Goal: Task Accomplishment & Management: Manage account settings

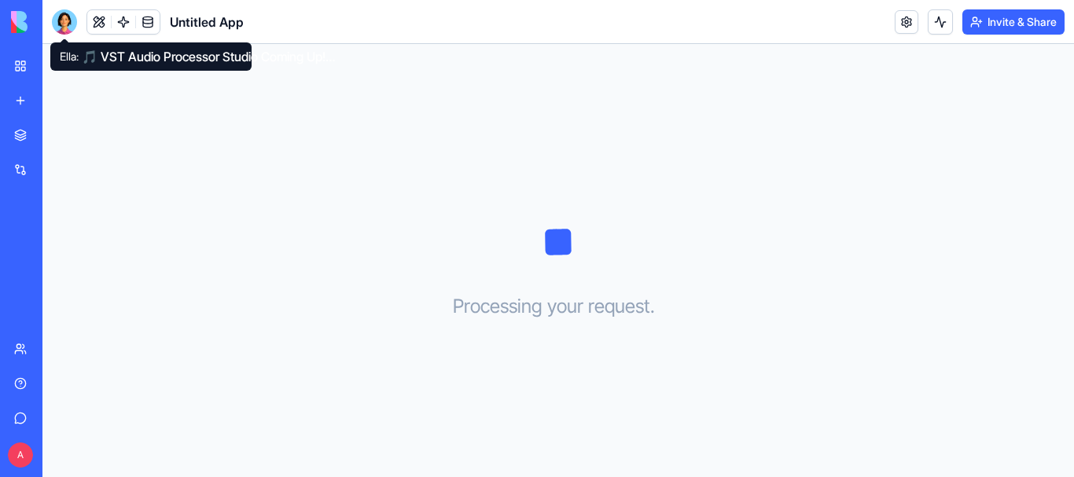
click at [154, 161] on div "Processing your request . . ." at bounding box center [557, 260] width 1031 height 433
click at [62, 20] on div at bounding box center [64, 21] width 25 height 25
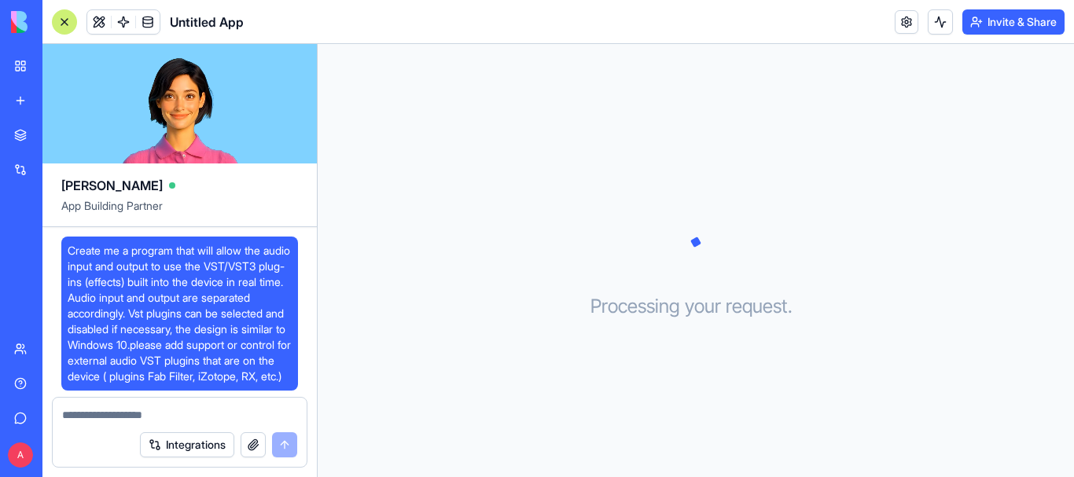
scroll to position [821, 0]
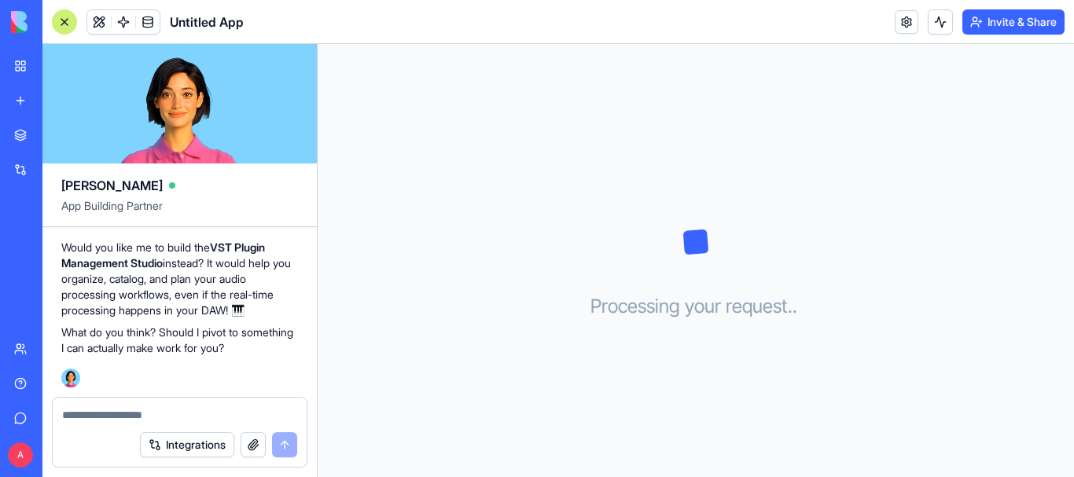
click at [197, 440] on button "Integrations" at bounding box center [187, 444] width 94 height 25
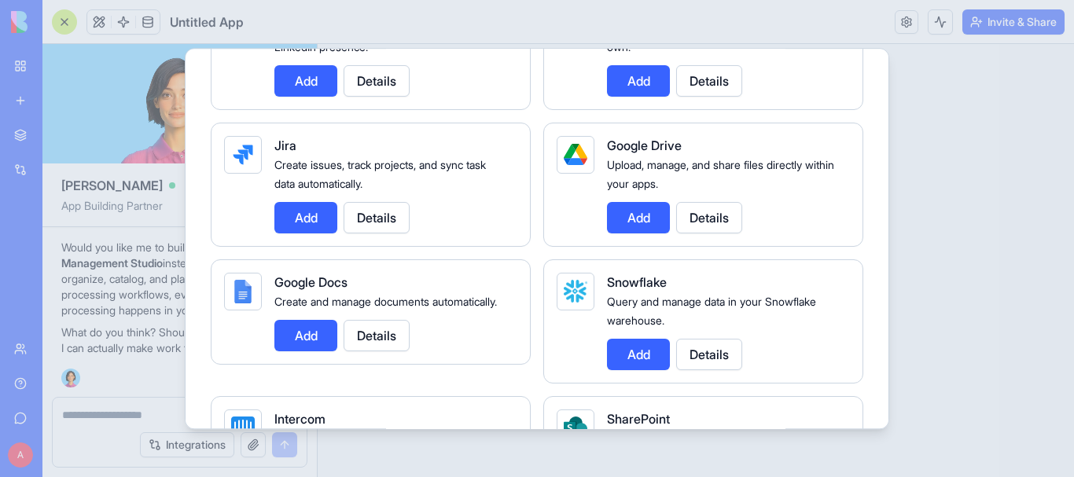
scroll to position [1179, 0]
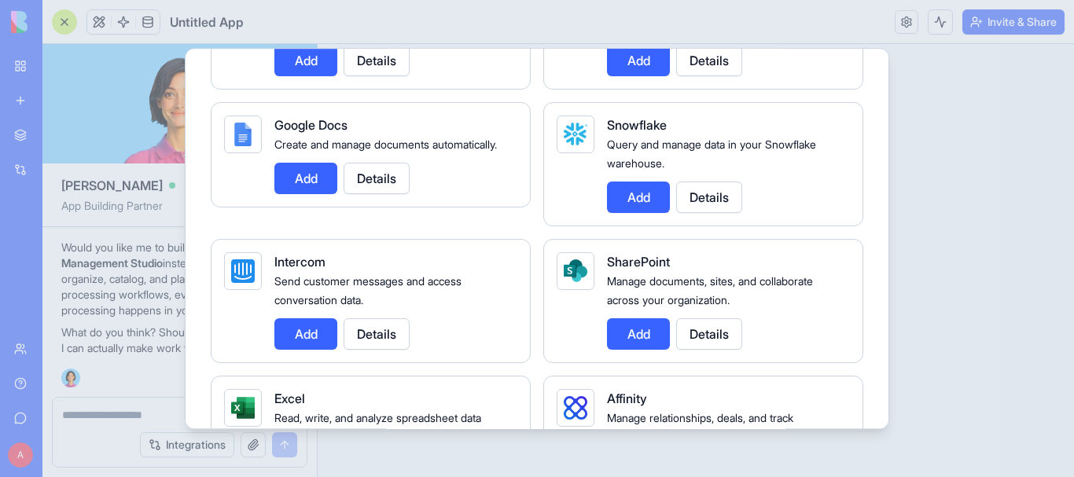
click at [960, 186] on div at bounding box center [537, 238] width 1074 height 477
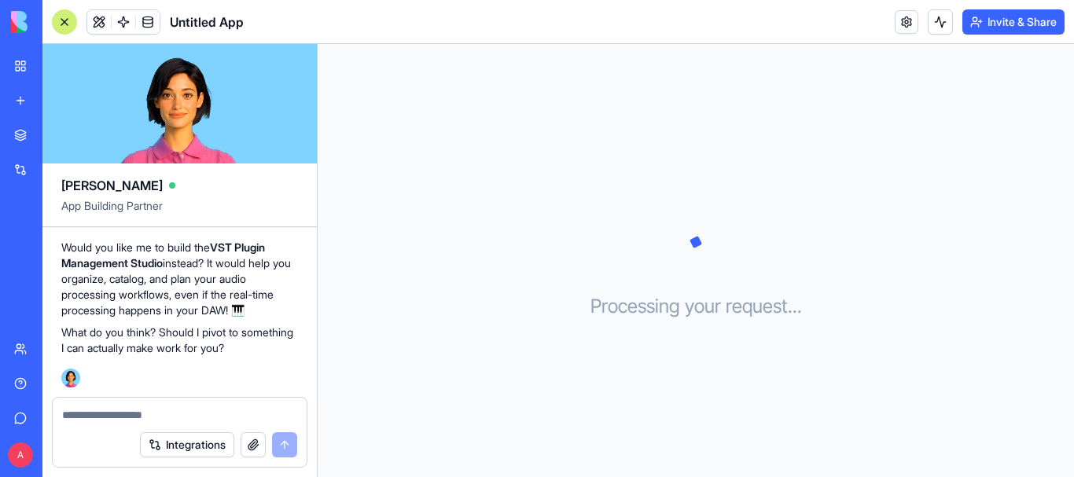
click at [607, 433] on div "Processing your request . . ." at bounding box center [696, 260] width 756 height 433
click at [1002, 28] on button "Invite & Share" at bounding box center [1013, 21] width 102 height 25
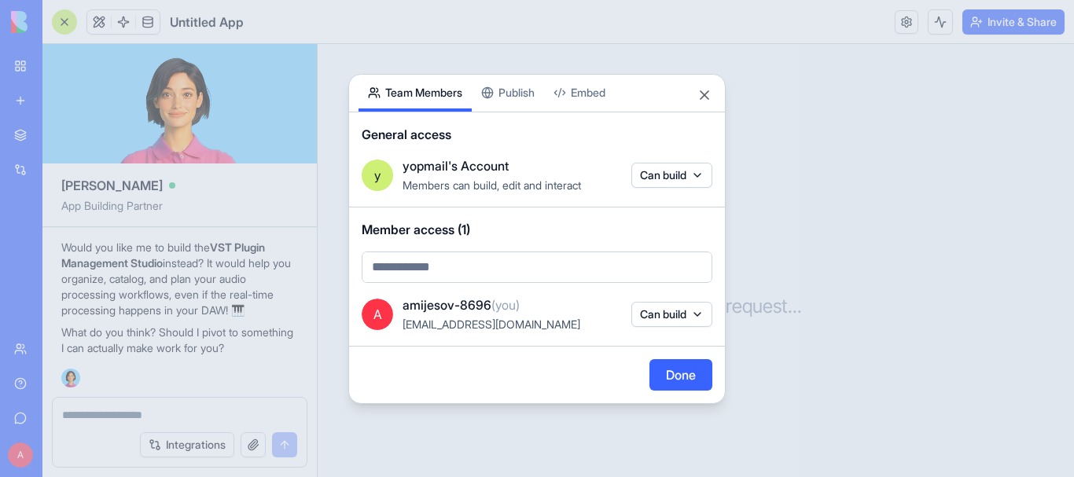
click at [701, 107] on div "Share App Team Members Publish Embed" at bounding box center [537, 94] width 376 height 38
click at [704, 102] on div "Share App Team Members Publish Embed General access y yopmail's Account Members…" at bounding box center [536, 239] width 377 height 330
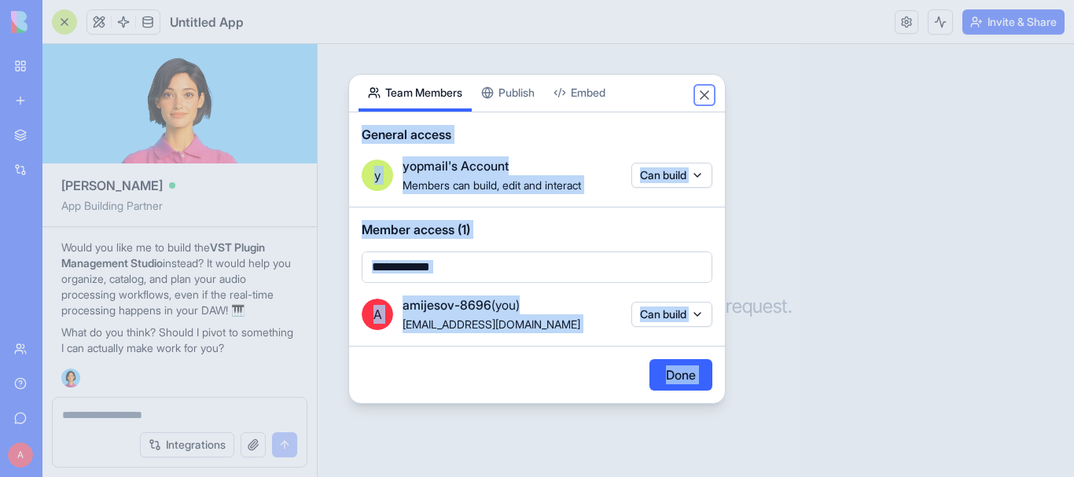
click at [704, 99] on button "Close" at bounding box center [705, 95] width 16 height 16
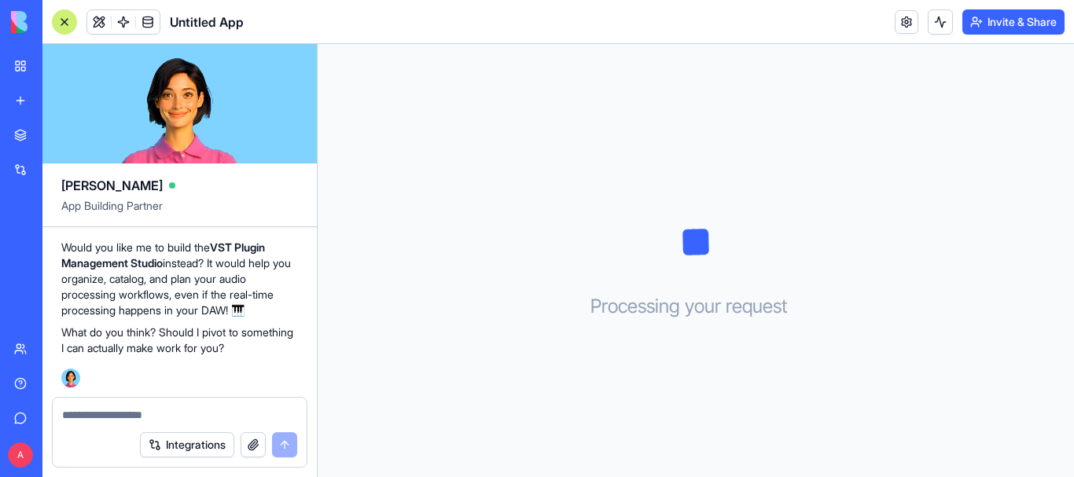
click at [75, 24] on div at bounding box center [64, 21] width 25 height 25
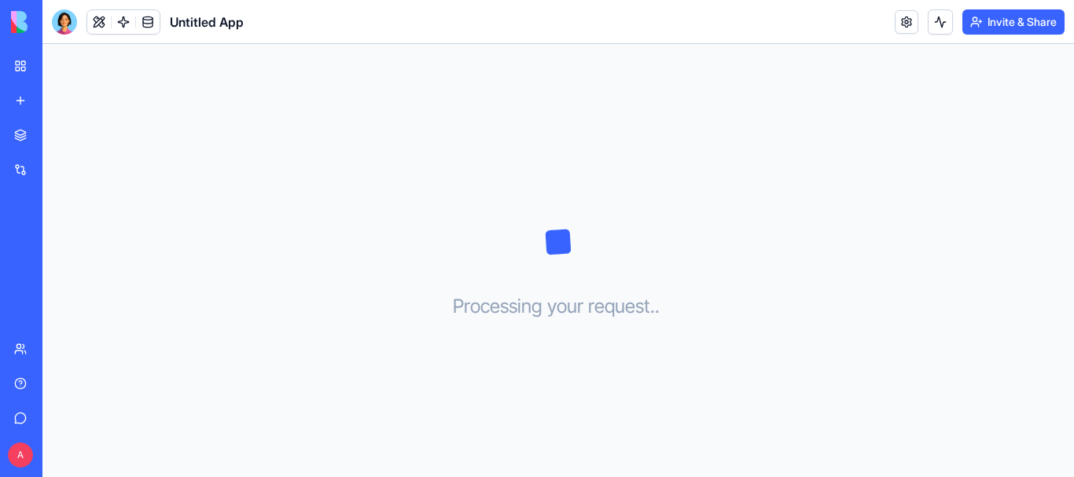
click at [22, 67] on link "My Workspace" at bounding box center [36, 65] width 63 height 31
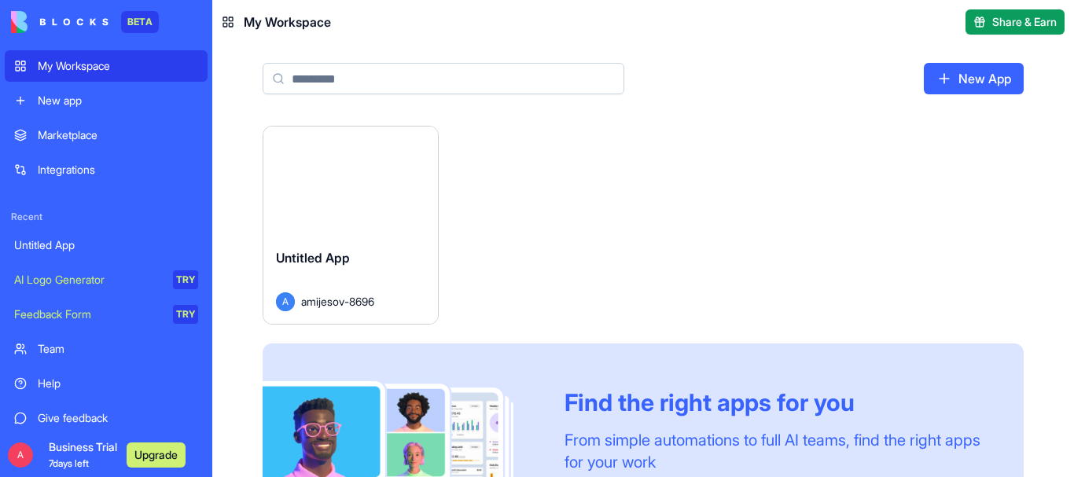
click at [392, 187] on button "Launch" at bounding box center [351, 180] width 118 height 31
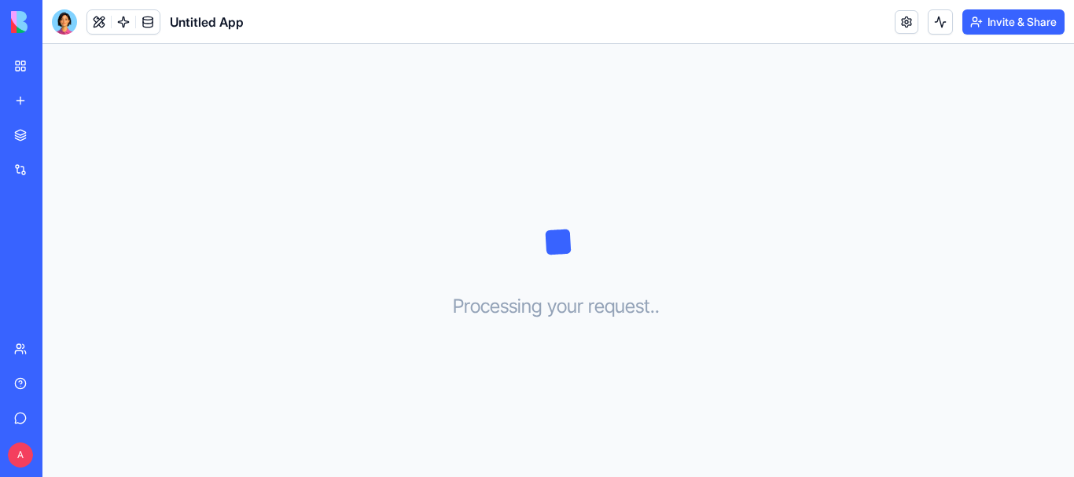
drag, startPoint x: 125, startPoint y: 160, endPoint x: 135, endPoint y: 139, distance: 23.6
click at [125, 160] on div "Processing your request . . ." at bounding box center [557, 260] width 1031 height 433
click at [903, 19] on link at bounding box center [907, 22] width 24 height 24
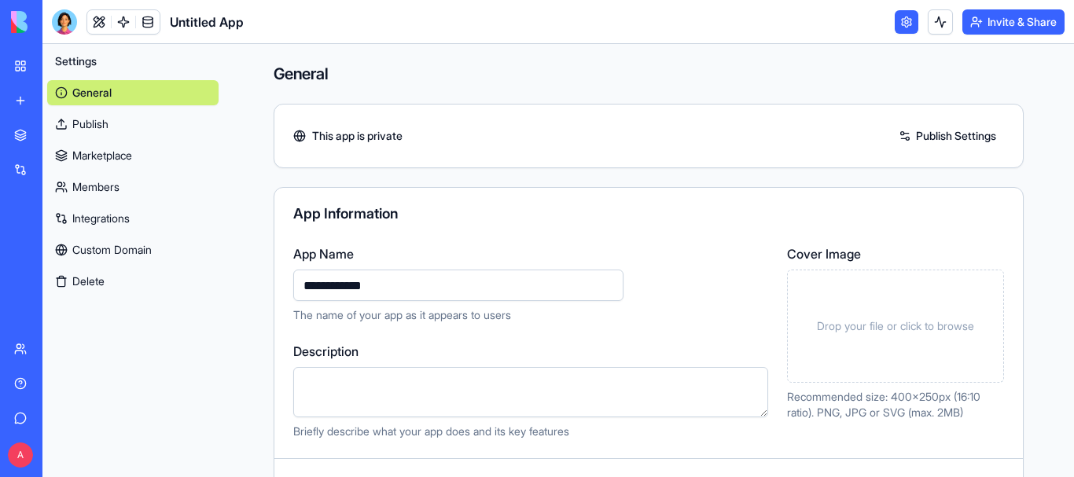
drag, startPoint x: 422, startPoint y: 281, endPoint x: 64, endPoint y: 285, distance: 357.7
click at [64, 285] on div "**********" at bounding box center [557, 260] width 1031 height 433
type input "**********"
click at [664, 251] on label "App Name" at bounding box center [530, 254] width 475 height 19
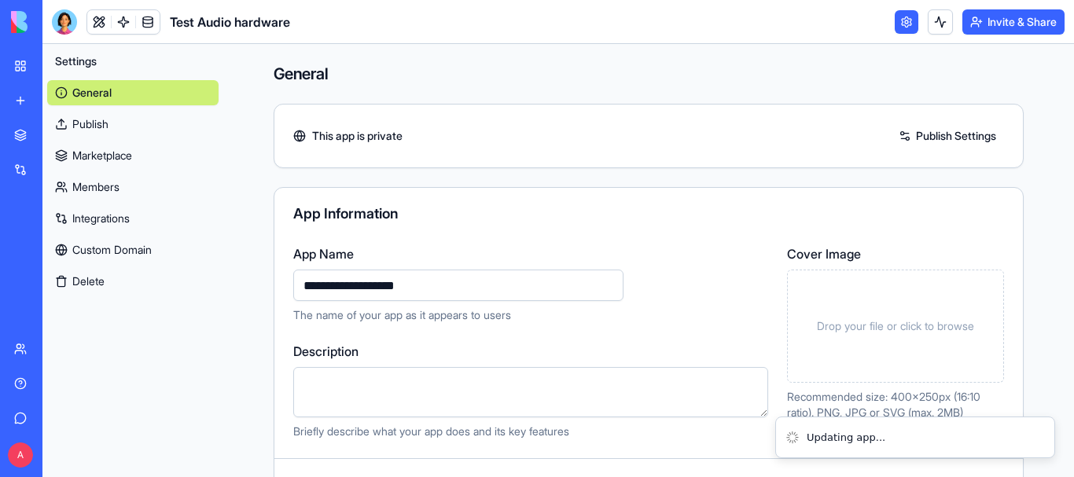
click at [623, 270] on input "**********" at bounding box center [458, 285] width 330 height 31
click at [149, 99] on link "General" at bounding box center [132, 92] width 171 height 25
click at [916, 32] on div "Invite & Share" at bounding box center [980, 21] width 170 height 25
click at [906, 24] on link at bounding box center [907, 22] width 24 height 24
